Goal: Task Accomplishment & Management: Manage account settings

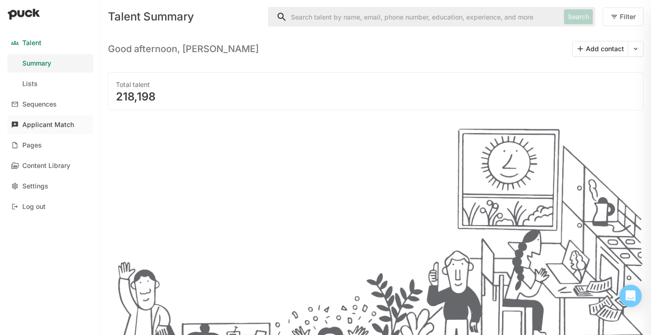
click at [65, 126] on div "Applicant Match" at bounding box center [48, 125] width 52 height 8
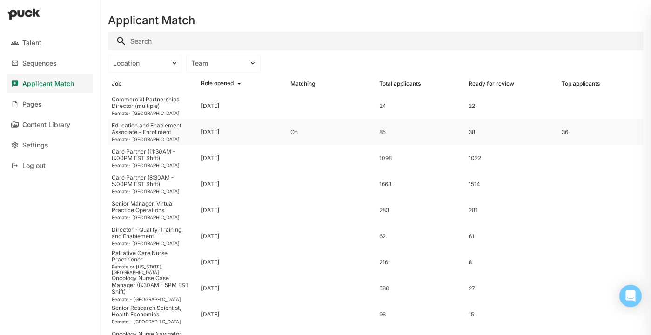
click at [177, 133] on div "Education and Enablement Associate - Enrollment" at bounding box center [153, 128] width 82 height 13
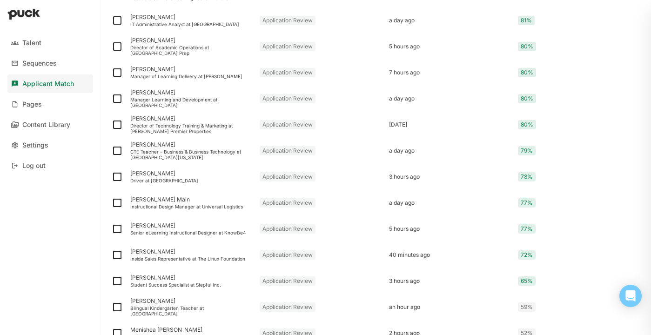
scroll to position [754, 0]
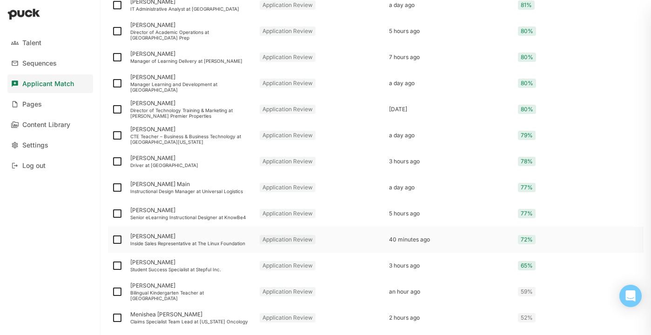
click at [168, 241] on div "Inside Sales Representative at The Linux Foundation" at bounding box center [191, 244] width 122 height 6
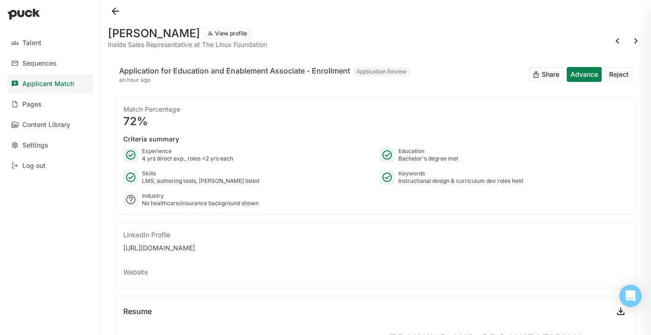
click at [160, 156] on div "4 yrs direct exp., roles <2 yrs each" at bounding box center [187, 158] width 91 height 7
click at [113, 10] on button at bounding box center [115, 10] width 15 height 15
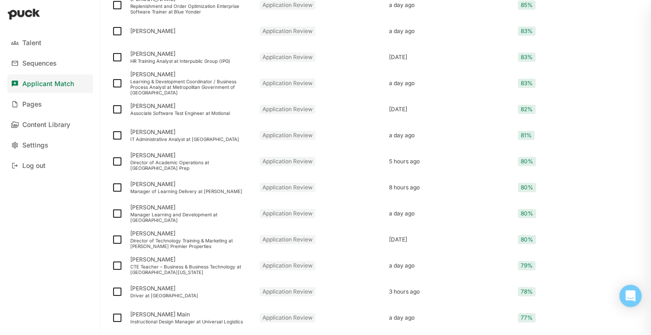
scroll to position [624, 0]
click at [165, 237] on div "Director of Technology Training & Marketing at [PERSON_NAME] Premier Properties" at bounding box center [191, 242] width 122 height 11
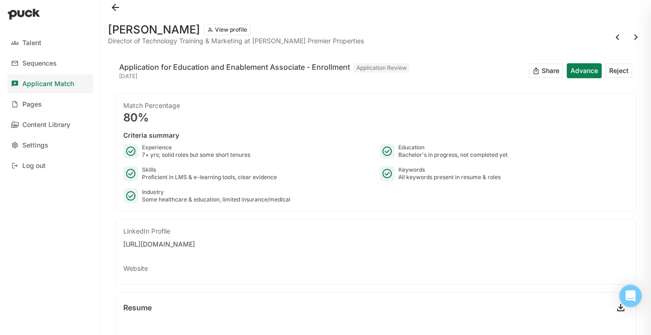
scroll to position [6, 0]
